Goal: Information Seeking & Learning: Find specific fact

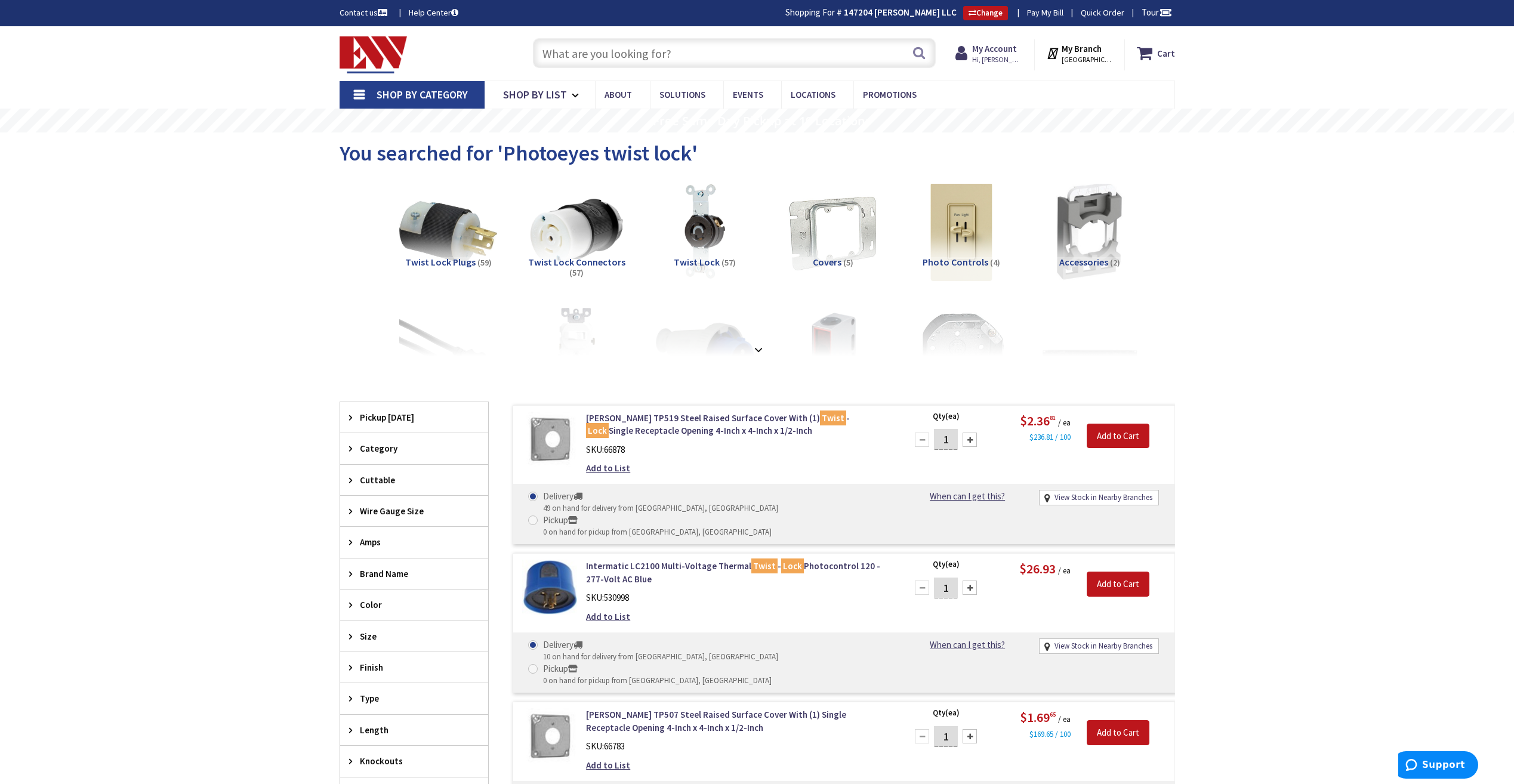
click at [611, 62] on input "text" at bounding box center [734, 53] width 403 height 30
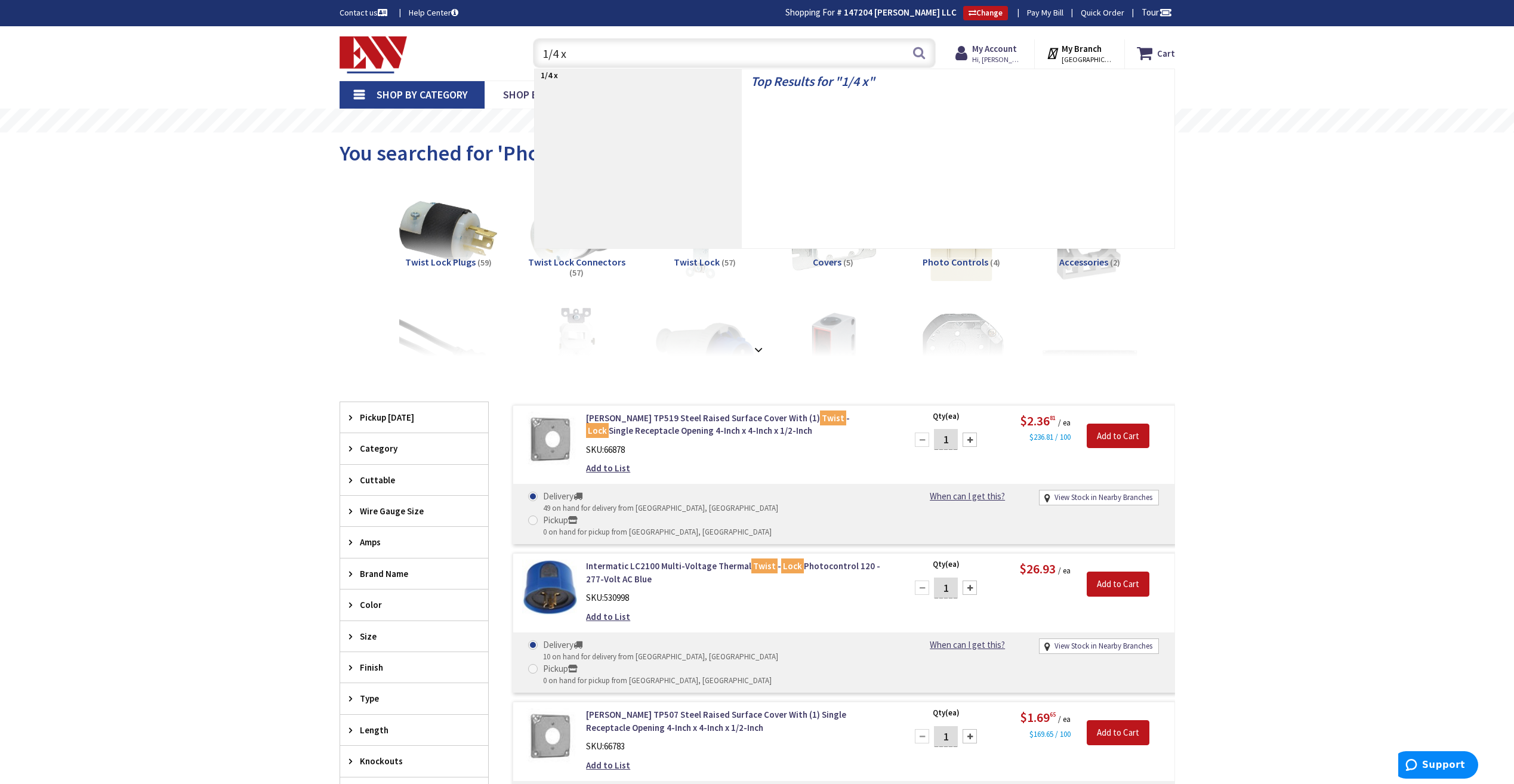
type input "1/4 x 1"
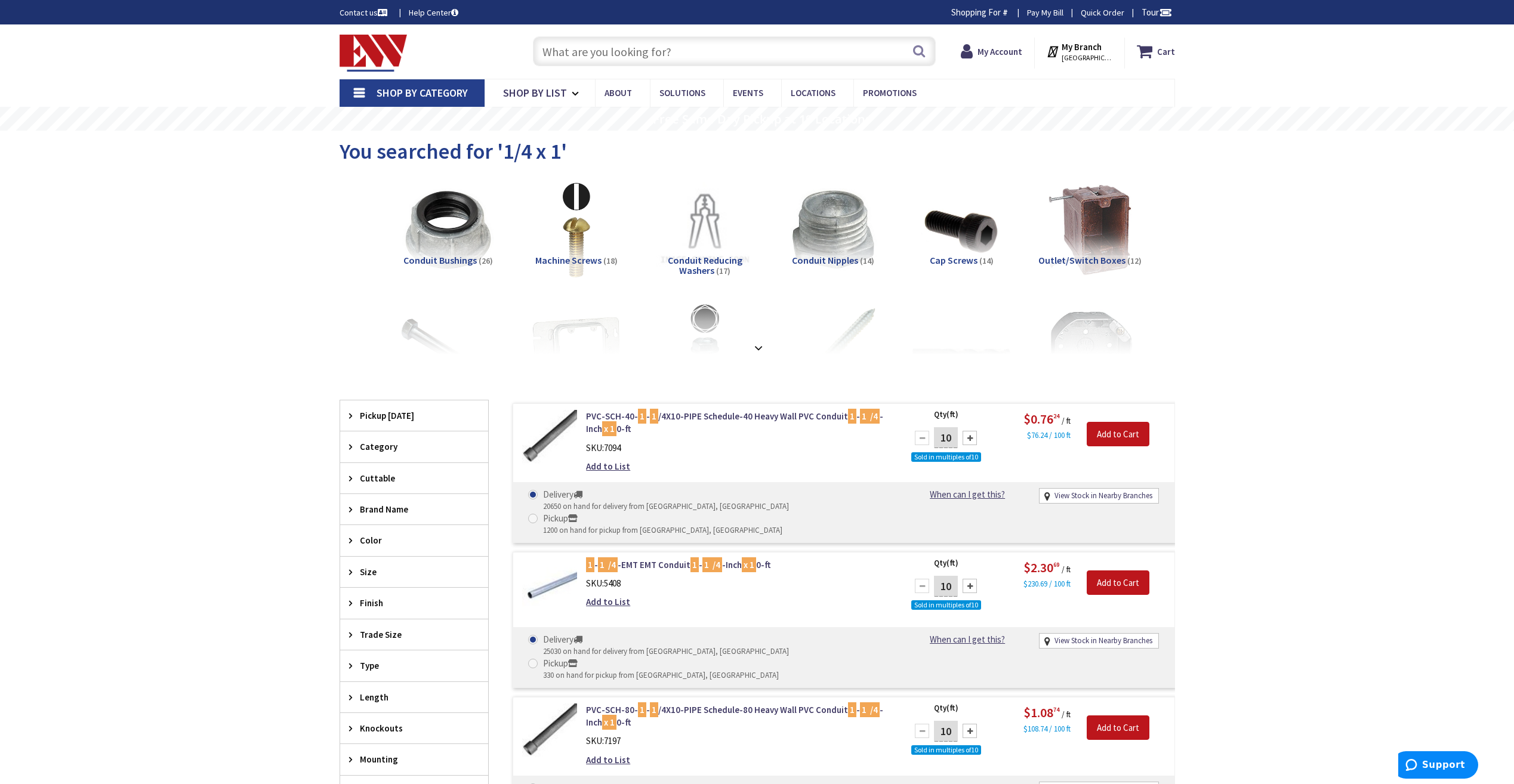
click at [619, 51] on input "text" at bounding box center [734, 52] width 403 height 30
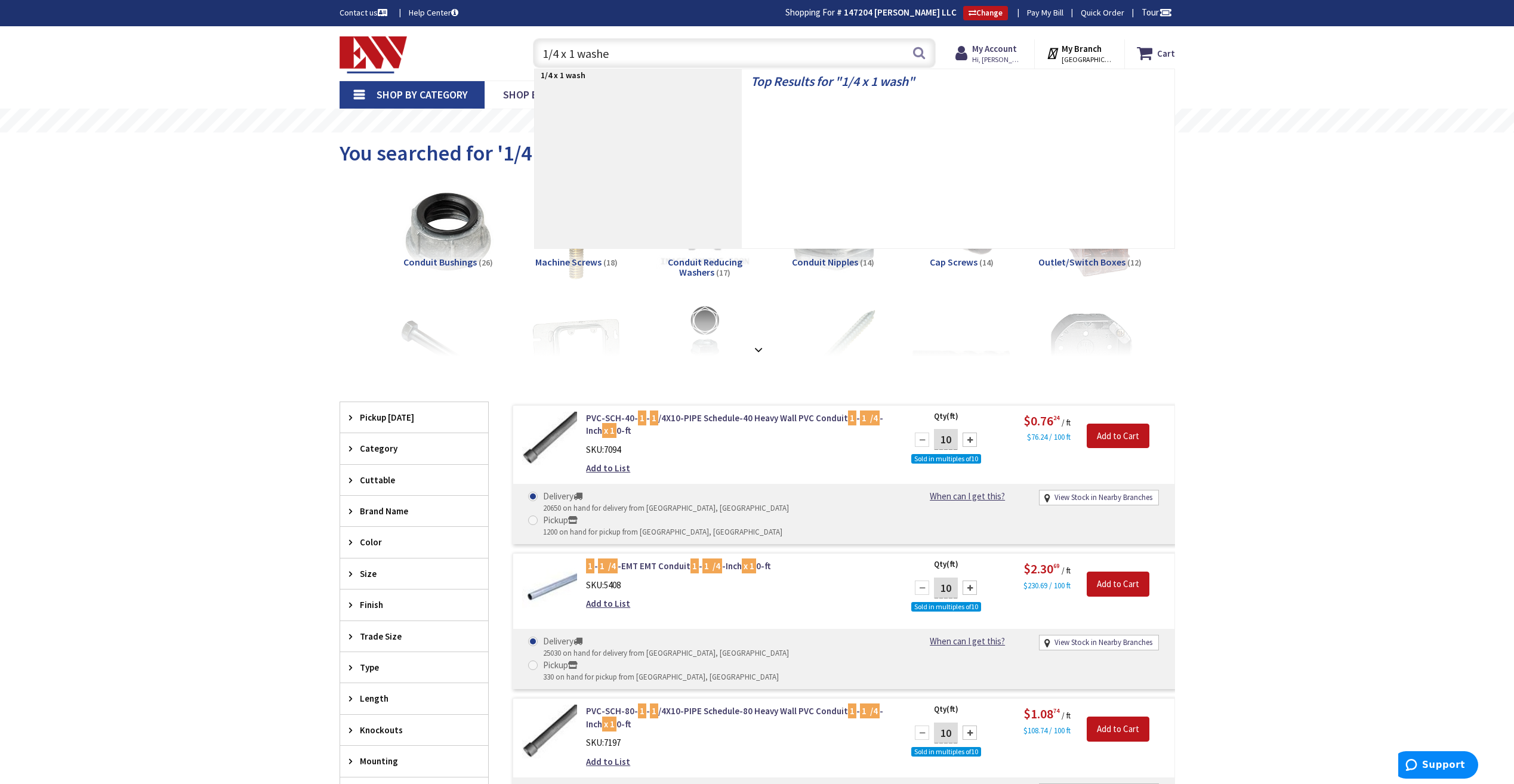
type input "1/4 x 1 washer"
